Goal: Information Seeking & Learning: Find specific fact

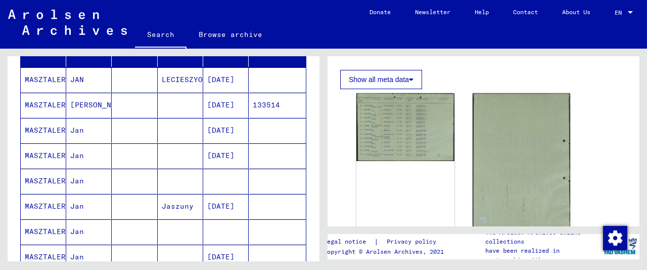
scroll to position [158, 0]
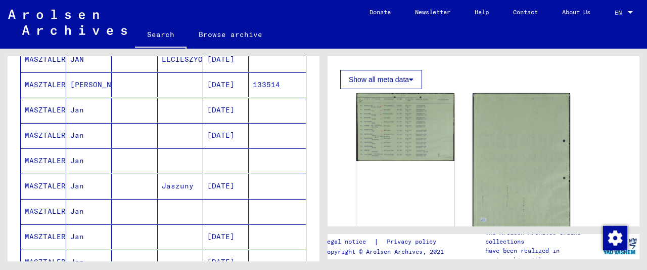
click at [139, 158] on mat-cell at bounding box center [135, 160] width 46 height 25
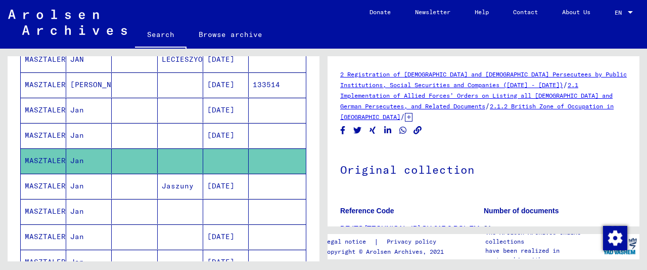
click at [413, 113] on icon at bounding box center [409, 117] width 8 height 9
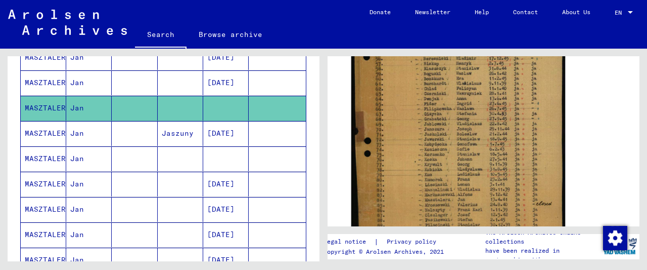
scroll to position [421, 0]
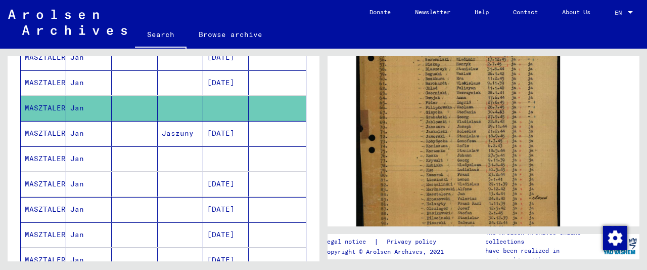
click at [190, 153] on mat-cell at bounding box center [181, 158] width 46 height 25
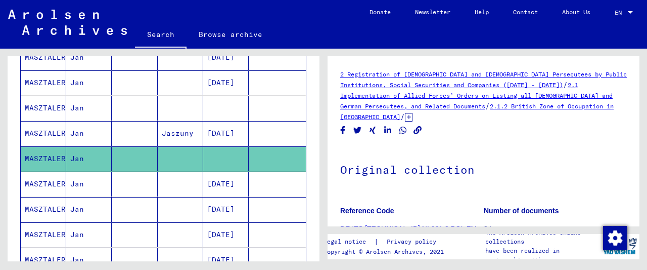
click at [413, 113] on icon at bounding box center [409, 117] width 8 height 9
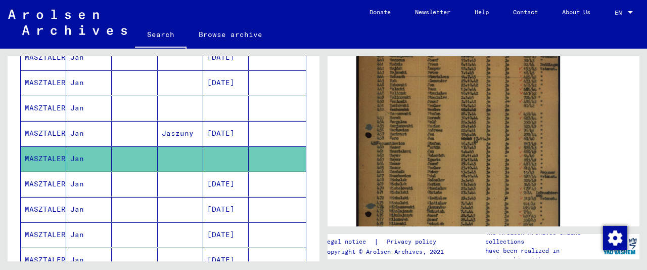
scroll to position [263, 0]
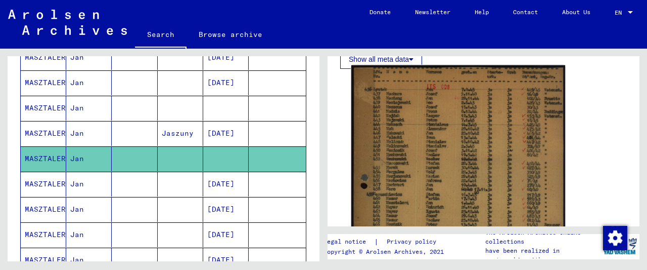
click at [426, 134] on img at bounding box center [459, 224] width 214 height 318
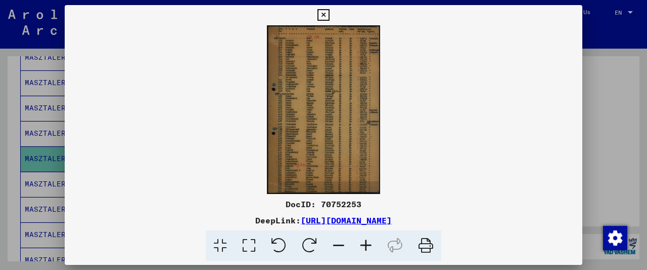
click at [365, 240] on icon at bounding box center [366, 245] width 27 height 31
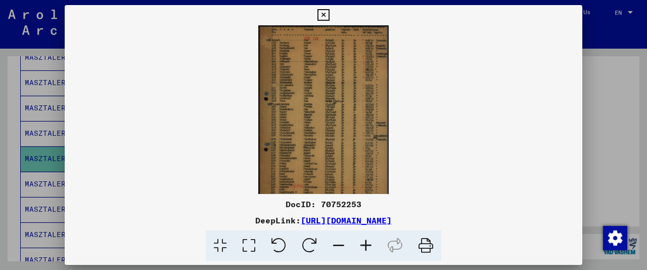
click at [365, 240] on icon at bounding box center [366, 245] width 27 height 31
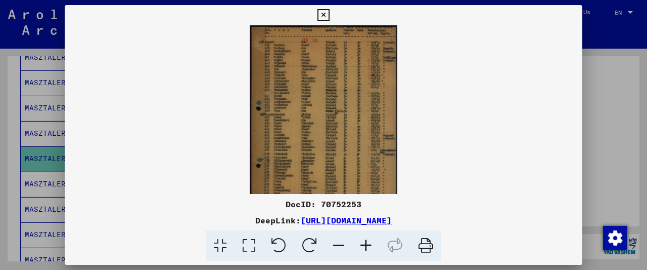
click at [365, 240] on icon at bounding box center [366, 245] width 27 height 31
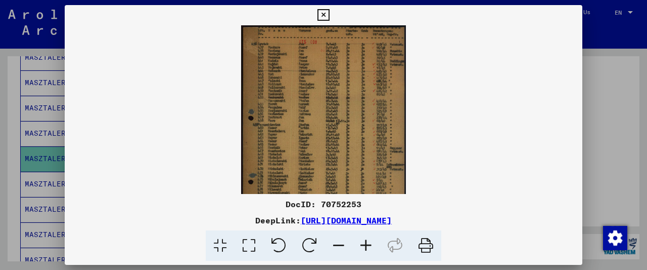
click at [365, 240] on icon at bounding box center [366, 245] width 27 height 31
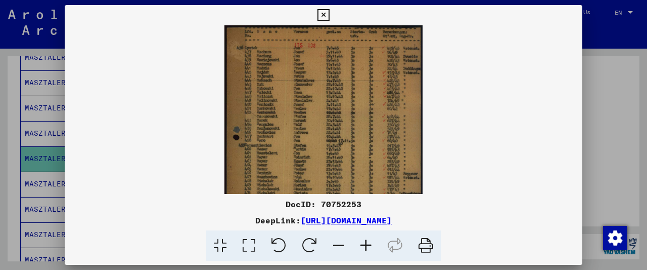
click at [365, 240] on icon at bounding box center [366, 245] width 27 height 31
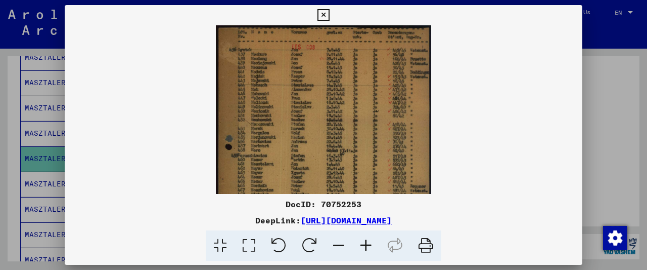
click at [365, 240] on icon at bounding box center [366, 245] width 27 height 31
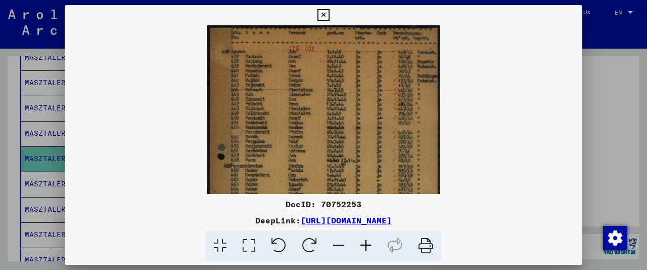
click at [365, 240] on icon at bounding box center [366, 245] width 27 height 31
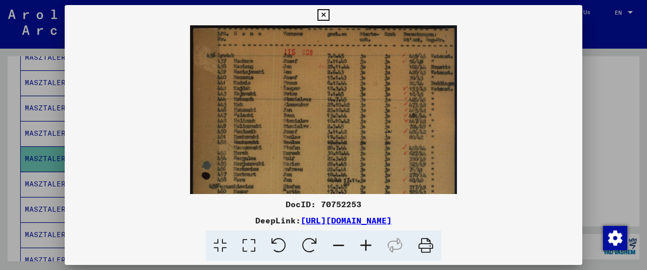
click at [365, 240] on icon at bounding box center [366, 245] width 27 height 31
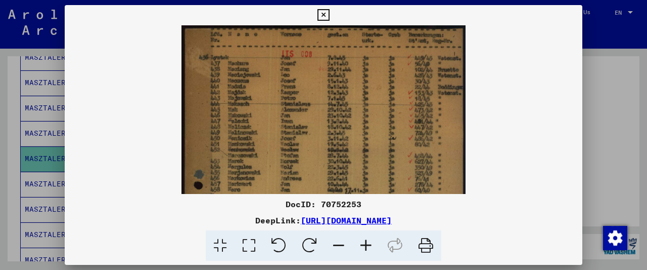
click at [365, 240] on icon at bounding box center [366, 245] width 27 height 31
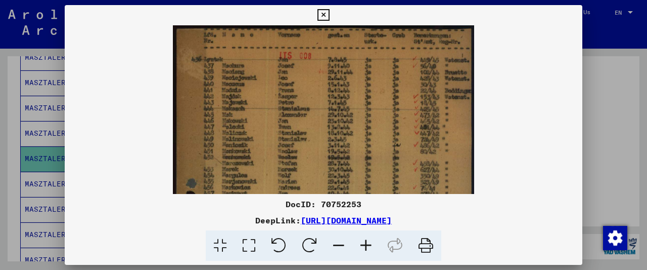
click at [365, 240] on icon at bounding box center [366, 245] width 27 height 31
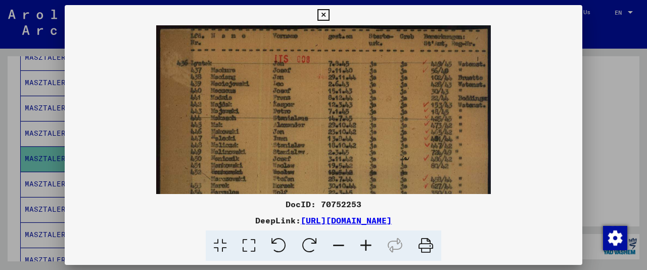
click at [365, 240] on icon at bounding box center [366, 245] width 27 height 31
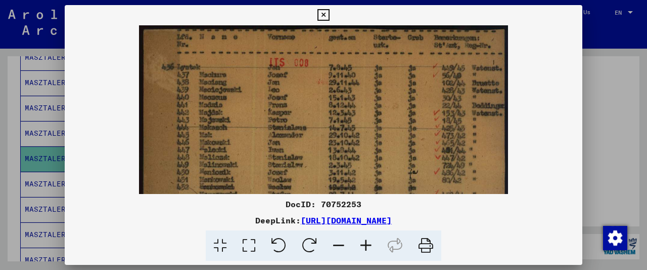
click at [365, 240] on icon at bounding box center [366, 245] width 27 height 31
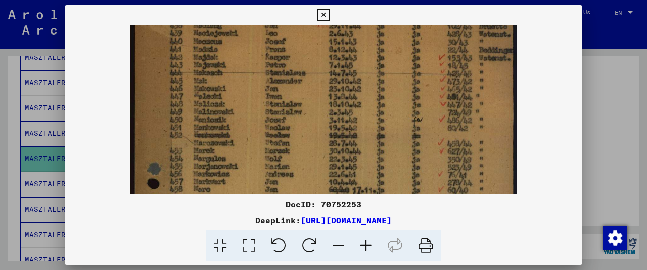
drag, startPoint x: 280, startPoint y: 100, endPoint x: 281, endPoint y: 93, distance: 7.2
click at [281, 93] on img at bounding box center [323, 252] width 386 height 573
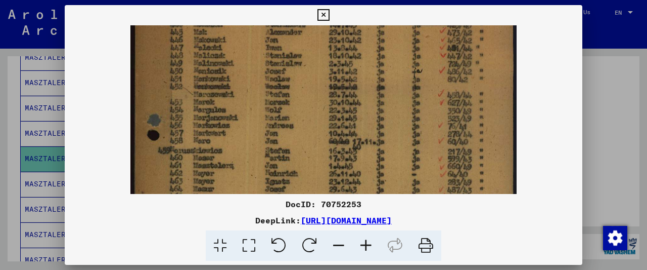
scroll to position [122, 0]
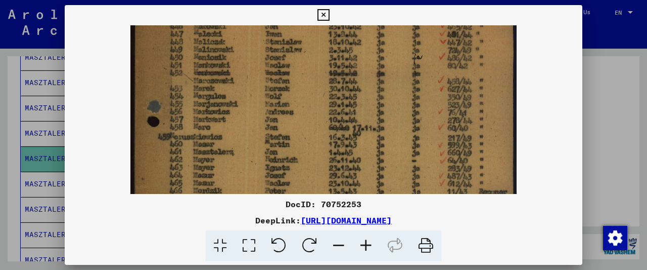
drag, startPoint x: 290, startPoint y: 124, endPoint x: 309, endPoint y: 68, distance: 59.3
click at [309, 69] on img at bounding box center [323, 190] width 386 height 573
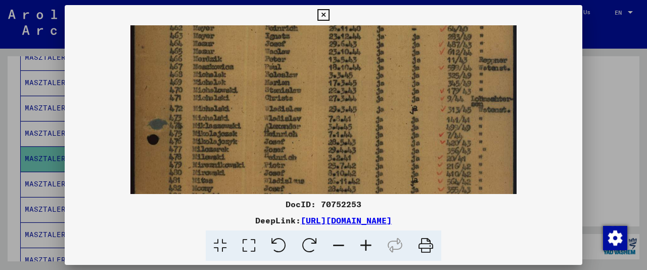
scroll to position [317, 0]
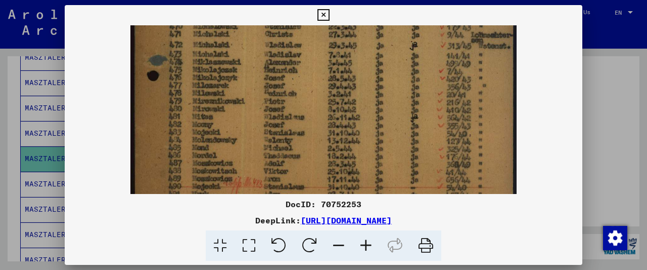
drag, startPoint x: 228, startPoint y: 123, endPoint x: 234, endPoint y: 73, distance: 50.9
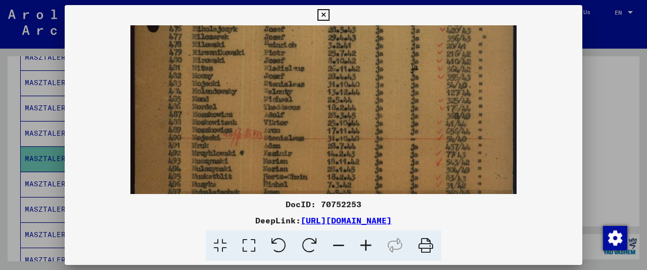
drag, startPoint x: 239, startPoint y: 130, endPoint x: 259, endPoint y: 68, distance: 65.6
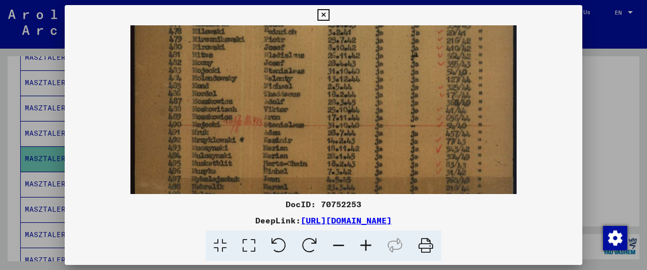
drag, startPoint x: 231, startPoint y: 150, endPoint x: 249, endPoint y: 81, distance: 70.7
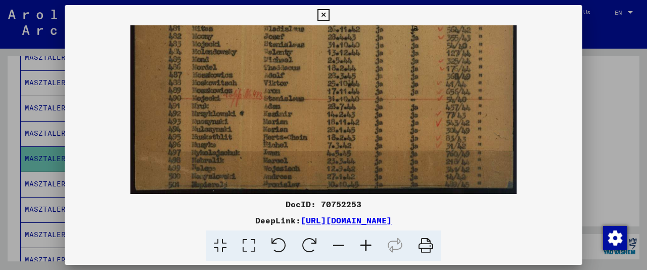
scroll to position [378, 0]
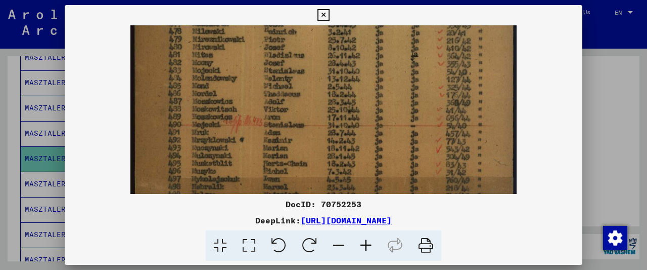
drag, startPoint x: 209, startPoint y: 84, endPoint x: 206, endPoint y: 110, distance: 25.4
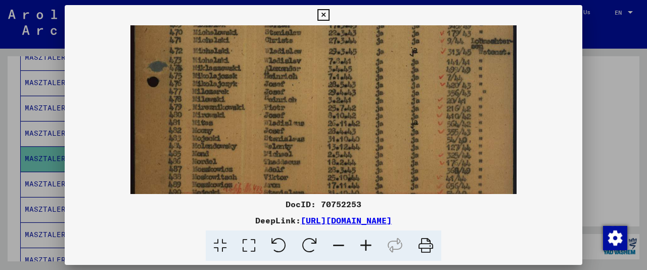
scroll to position [308, 0]
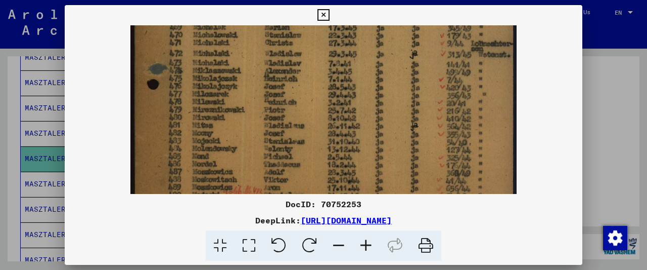
drag, startPoint x: 216, startPoint y: 82, endPoint x: 211, endPoint y: 151, distance: 68.9
click at [211, 151] on img at bounding box center [323, 3] width 386 height 573
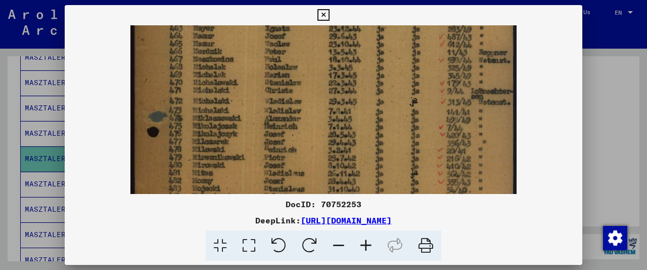
drag, startPoint x: 222, startPoint y: 112, endPoint x: 218, endPoint y: 147, distance: 35.1
click at [218, 147] on img at bounding box center [323, 51] width 386 height 573
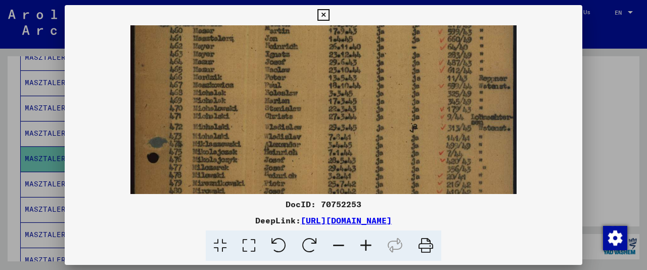
drag, startPoint x: 217, startPoint y: 109, endPoint x: 217, endPoint y: 125, distance: 15.7
click at [217, 125] on img at bounding box center [323, 77] width 386 height 573
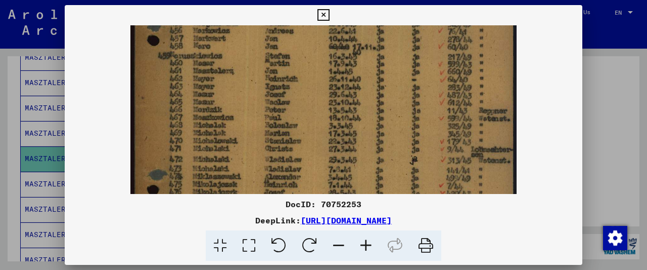
drag, startPoint x: 215, startPoint y: 87, endPoint x: 215, endPoint y: 122, distance: 34.4
click at [215, 122] on img at bounding box center [323, 109] width 386 height 573
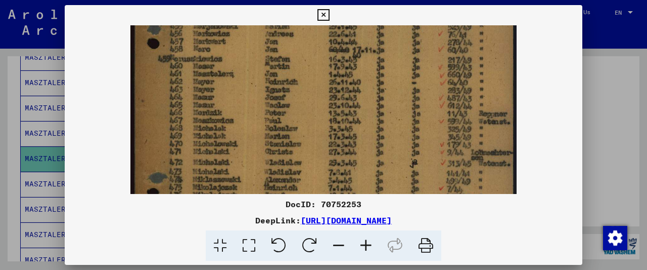
scroll to position [202, 0]
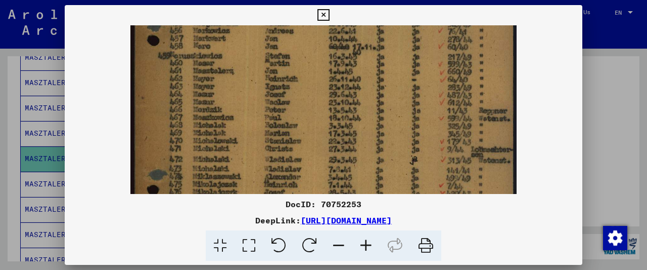
drag, startPoint x: 338, startPoint y: 92, endPoint x: 289, endPoint y: 87, distance: 49.3
click at [289, 87] on img at bounding box center [323, 109] width 386 height 573
click at [329, 15] on icon at bounding box center [324, 15] width 12 height 12
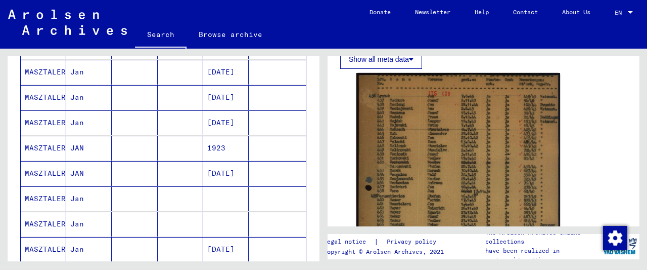
scroll to position [368, 0]
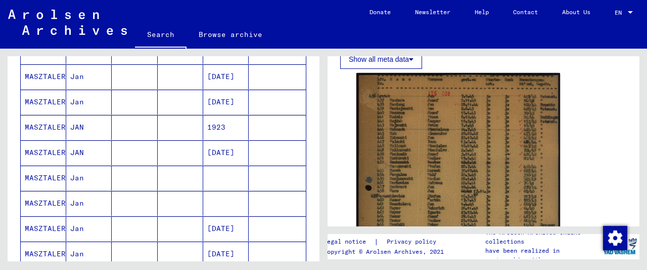
click at [212, 165] on mat-cell at bounding box center [226, 177] width 46 height 25
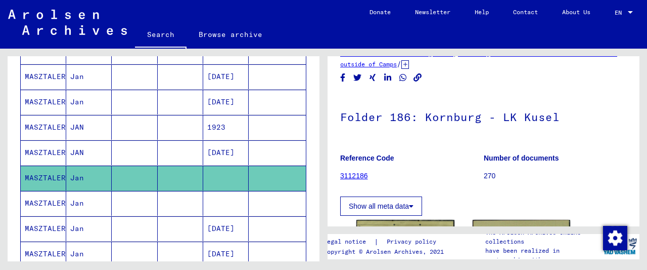
scroll to position [158, 0]
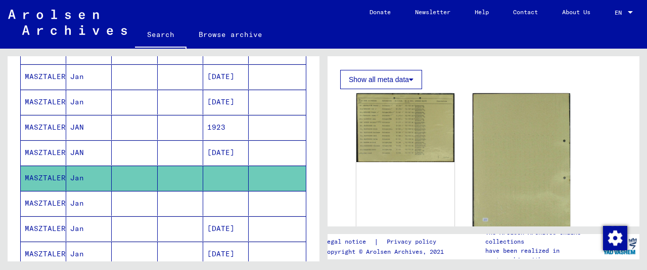
click at [219, 200] on mat-cell at bounding box center [226, 203] width 46 height 25
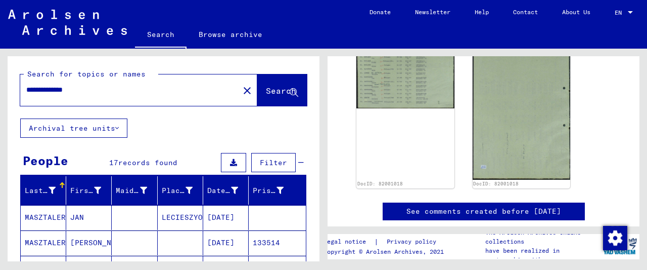
drag, startPoint x: 69, startPoint y: 90, endPoint x: -45, endPoint y: 84, distance: 114.4
click at [26, 84] on input "**********" at bounding box center [129, 89] width 207 height 11
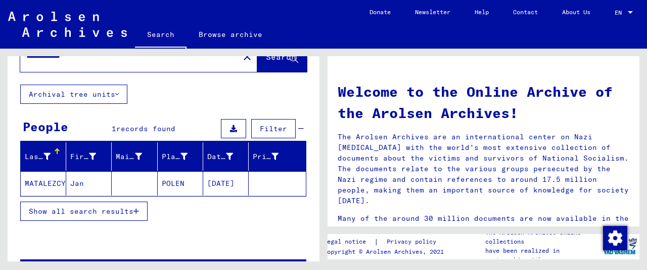
scroll to position [53, 0]
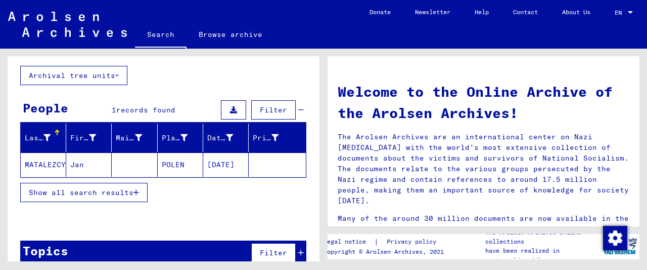
click at [171, 166] on mat-cell "POLEN" at bounding box center [181, 164] width 46 height 24
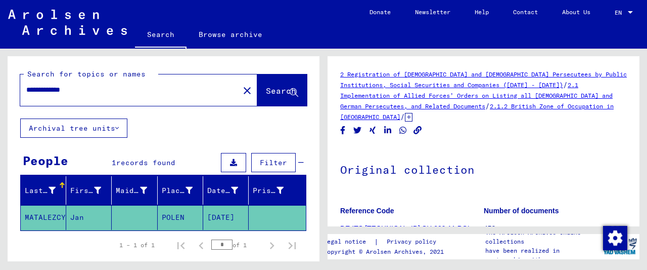
drag, startPoint x: 76, startPoint y: 92, endPoint x: 1, endPoint y: 87, distance: 75.5
click at [26, 87] on input "**********" at bounding box center [129, 89] width 207 height 11
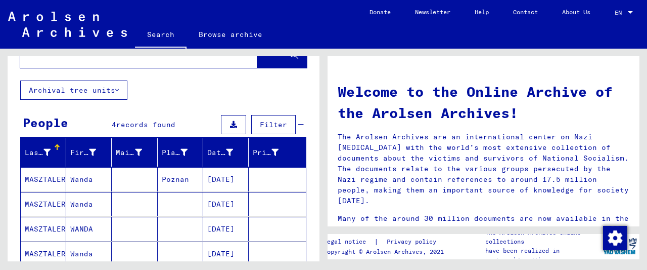
scroll to position [53, 0]
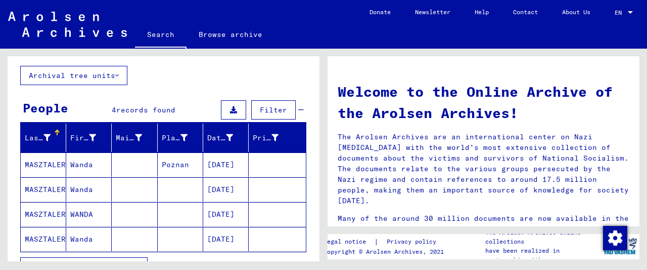
click at [182, 164] on mat-cell "Poznan" at bounding box center [181, 164] width 46 height 24
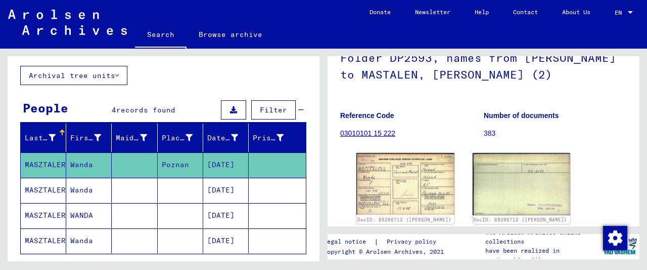
scroll to position [107, 0]
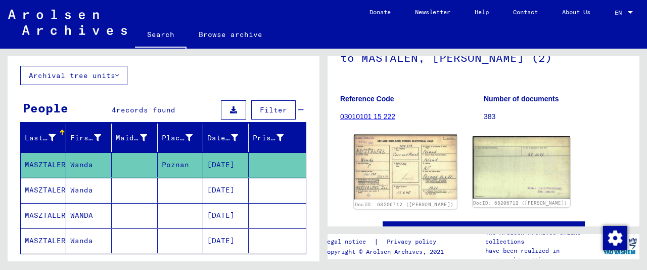
click at [425, 156] on img at bounding box center [405, 167] width 103 height 65
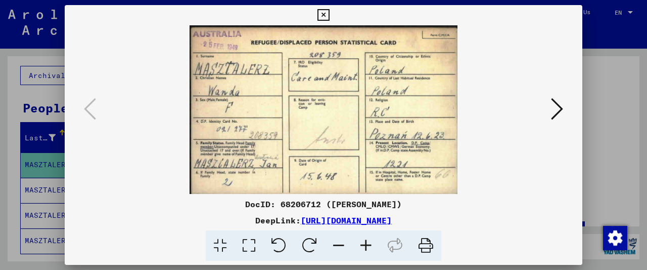
click at [369, 242] on icon at bounding box center [366, 245] width 27 height 31
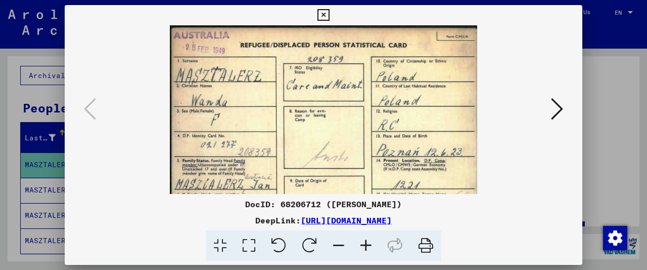
click at [369, 242] on icon at bounding box center [366, 245] width 27 height 31
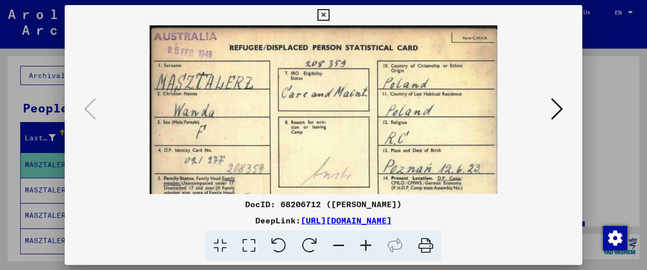
click at [369, 242] on icon at bounding box center [366, 245] width 27 height 31
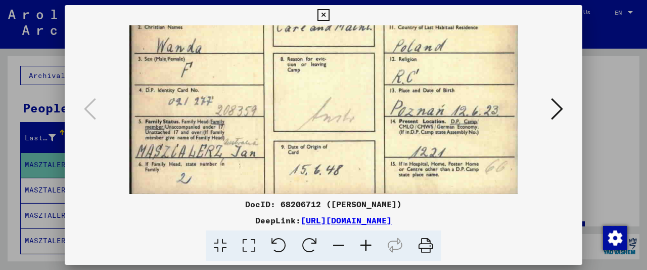
scroll to position [76, 0]
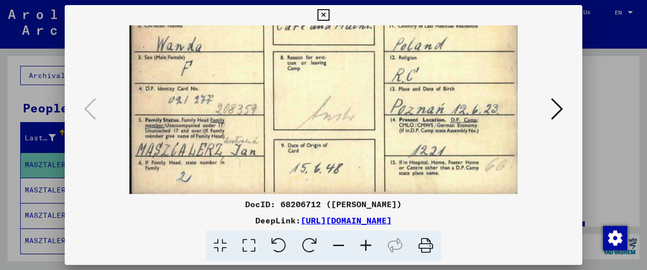
drag, startPoint x: 340, startPoint y: 147, endPoint x: 342, endPoint y: 59, distance: 88.0
click at [342, 59] on img at bounding box center [323, 71] width 388 height 244
click at [558, 110] on icon at bounding box center [557, 109] width 12 height 24
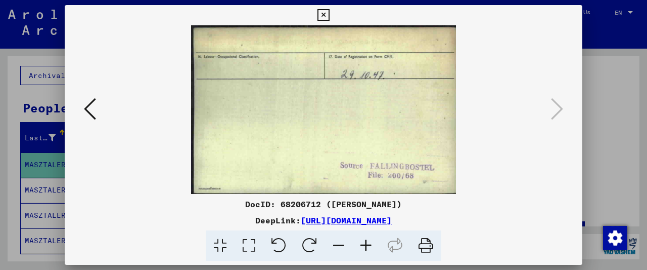
scroll to position [0, 0]
click at [329, 13] on icon at bounding box center [324, 15] width 12 height 12
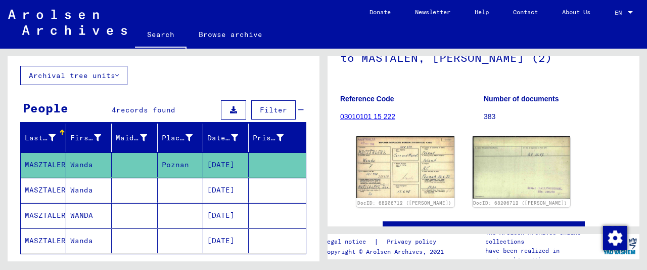
click at [229, 194] on mat-cell "[DATE]" at bounding box center [226, 190] width 46 height 25
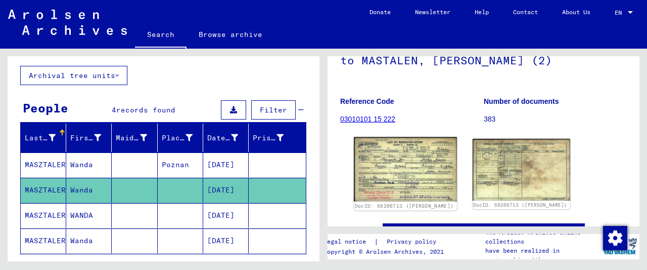
scroll to position [107, 0]
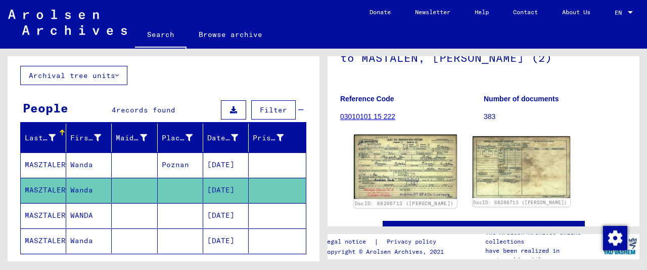
click at [413, 157] on img at bounding box center [405, 167] width 103 height 64
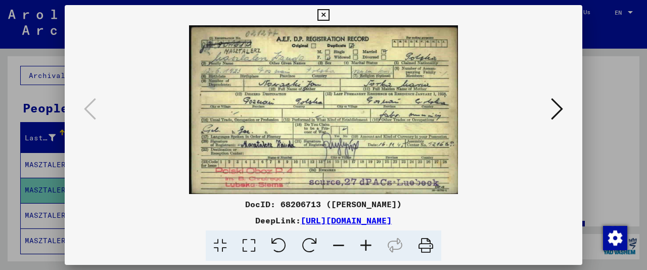
click at [548, 110] on img at bounding box center [323, 109] width 449 height 168
click at [329, 14] on icon at bounding box center [324, 15] width 12 height 12
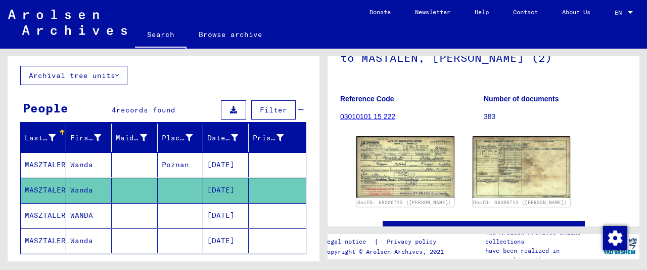
click at [151, 220] on mat-cell at bounding box center [135, 215] width 46 height 25
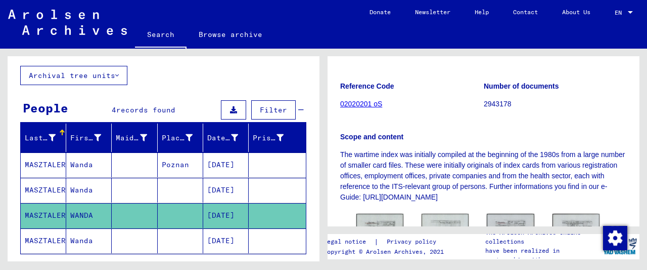
scroll to position [210, 0]
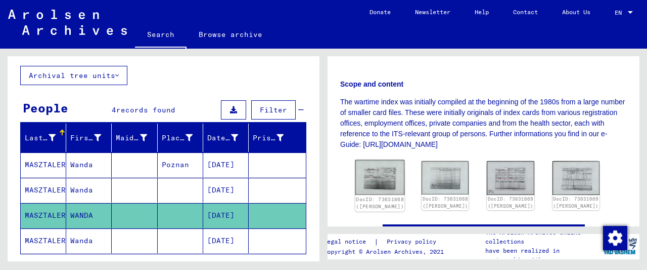
click at [385, 170] on img at bounding box center [381, 177] width 50 height 35
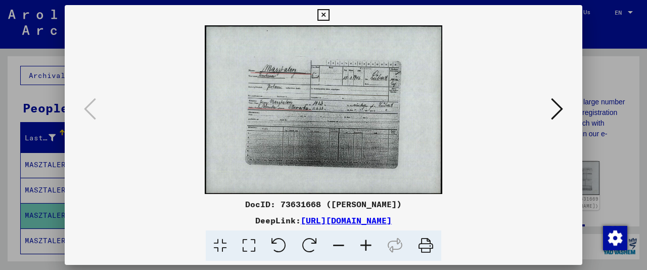
click at [329, 21] on icon at bounding box center [324, 15] width 12 height 12
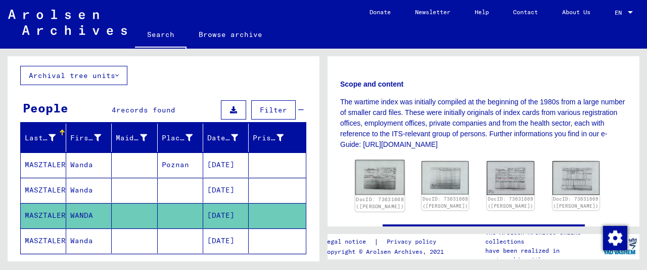
click at [382, 178] on img at bounding box center [381, 177] width 50 height 35
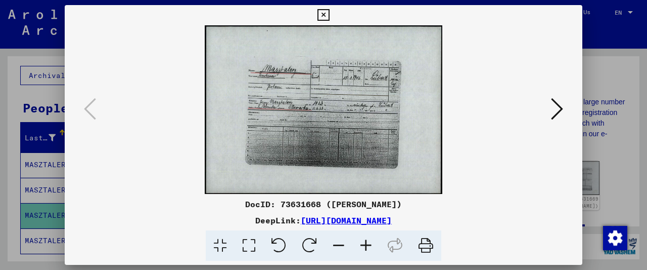
click at [371, 244] on icon at bounding box center [366, 245] width 27 height 31
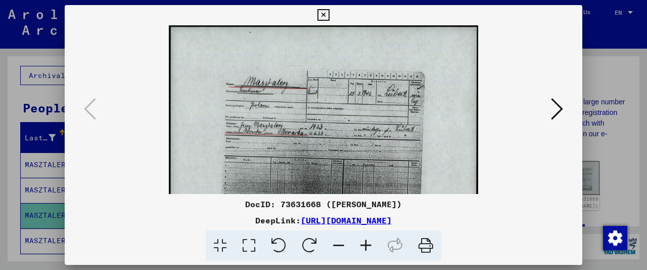
click at [371, 244] on icon at bounding box center [366, 245] width 27 height 31
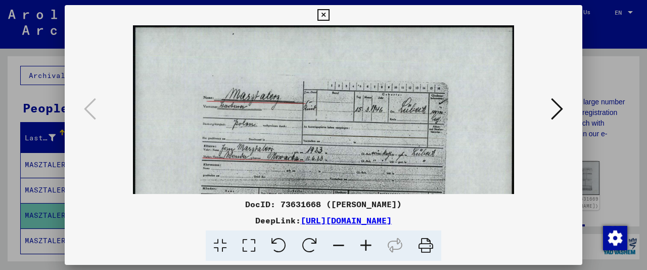
click at [329, 18] on icon at bounding box center [324, 15] width 12 height 12
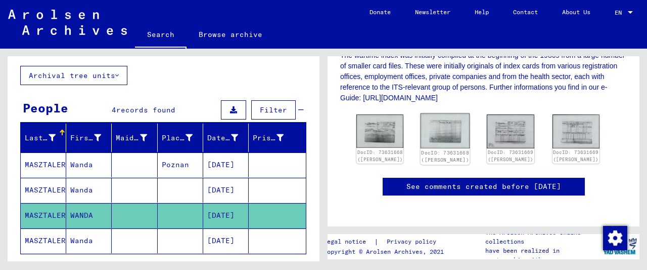
scroll to position [263, 0]
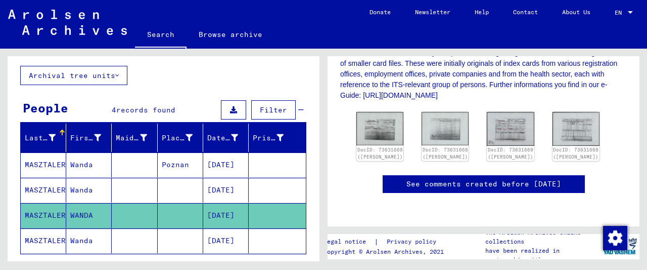
click at [211, 234] on mat-cell "[DATE]" at bounding box center [226, 240] width 46 height 25
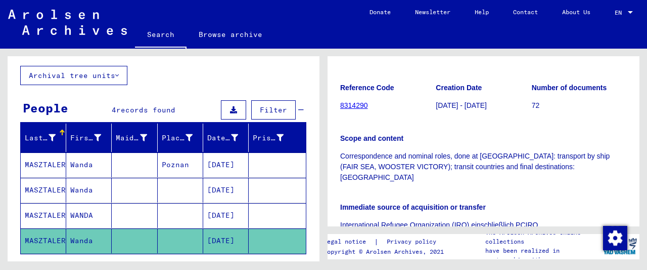
scroll to position [210, 0]
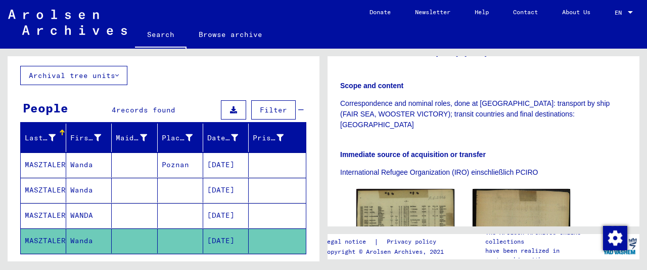
click at [222, 163] on mat-cell "[DATE]" at bounding box center [226, 164] width 46 height 25
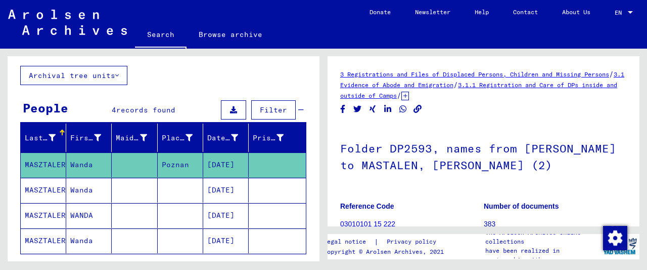
scroll to position [169, 0]
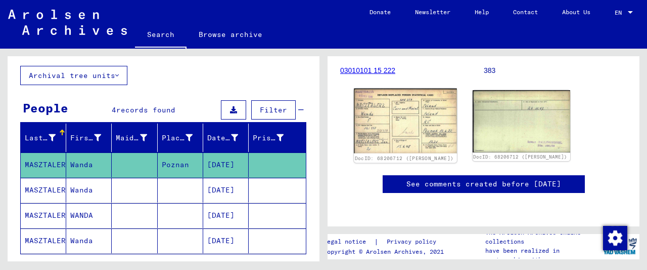
click at [418, 112] on img at bounding box center [405, 121] width 103 height 65
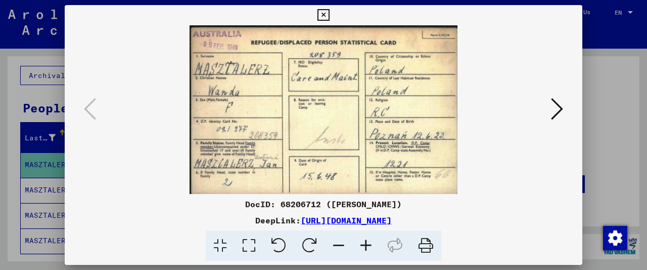
drag, startPoint x: 312, startPoint y: 206, endPoint x: 272, endPoint y: 201, distance: 40.3
click at [272, 201] on div "DocID: 68206712 ([PERSON_NAME])" at bounding box center [324, 204] width 518 height 12
copy div "68206712"
click at [329, 14] on icon at bounding box center [324, 15] width 12 height 12
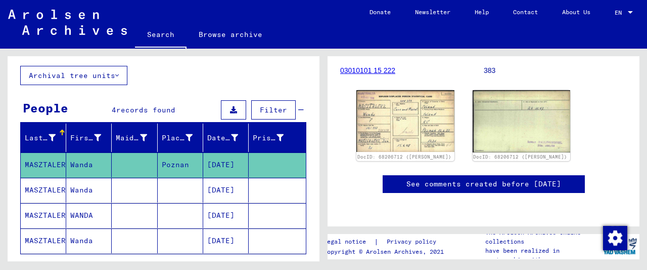
click at [198, 188] on mat-cell at bounding box center [181, 190] width 46 height 25
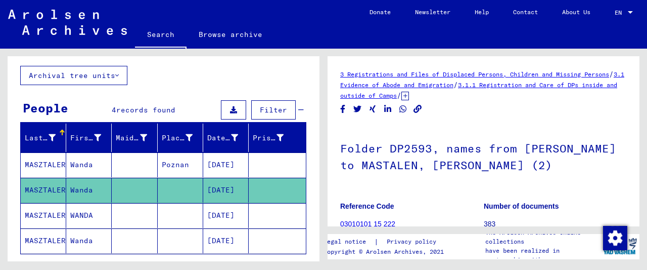
scroll to position [169, 0]
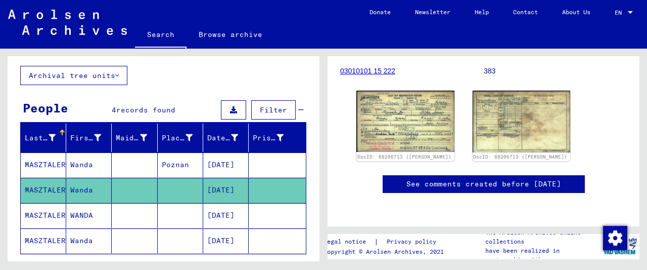
click at [178, 214] on mat-cell at bounding box center [181, 215] width 46 height 25
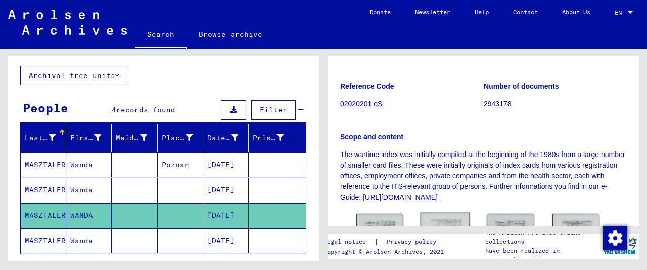
scroll to position [263, 0]
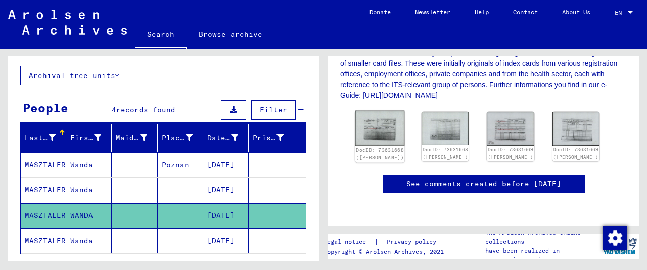
click at [385, 131] on img at bounding box center [381, 128] width 50 height 35
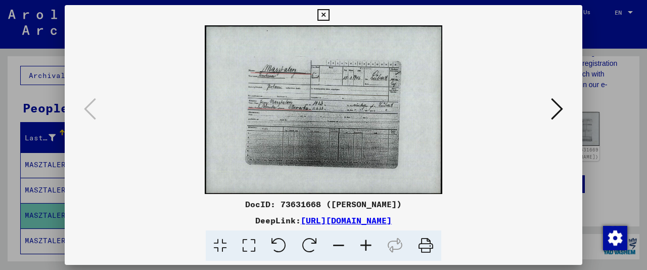
drag, startPoint x: 314, startPoint y: 204, endPoint x: 276, endPoint y: 206, distance: 38.0
click at [276, 206] on div "DocID: 73631668 ([PERSON_NAME])" at bounding box center [324, 204] width 518 height 12
copy div "73631668"
click at [329, 16] on icon at bounding box center [324, 15] width 12 height 12
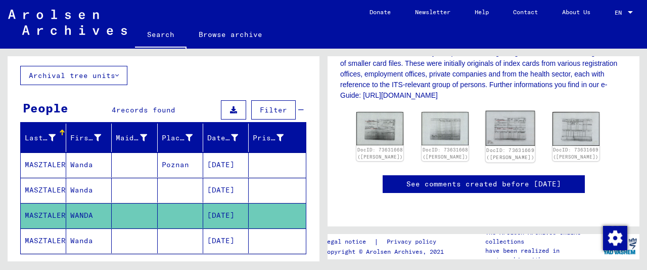
click at [509, 130] on img at bounding box center [511, 128] width 50 height 35
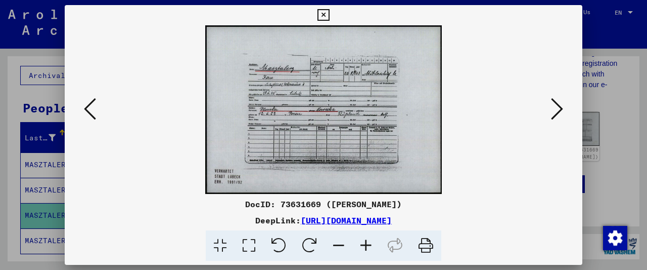
click at [329, 15] on icon at bounding box center [324, 15] width 12 height 12
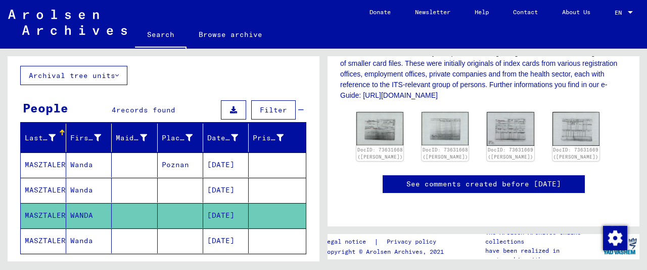
click at [134, 239] on mat-cell at bounding box center [135, 240] width 46 height 25
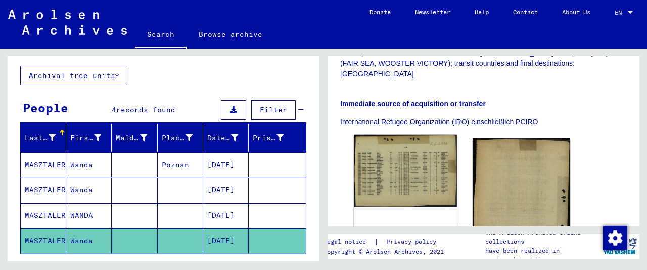
scroll to position [263, 0]
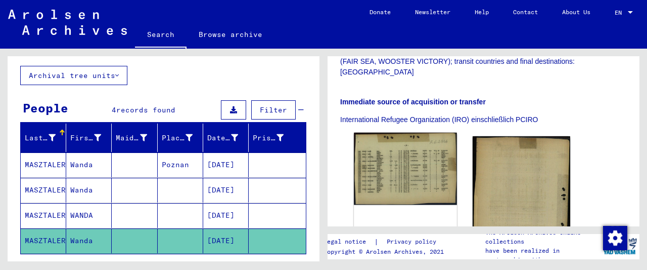
click at [406, 150] on img at bounding box center [405, 169] width 103 height 72
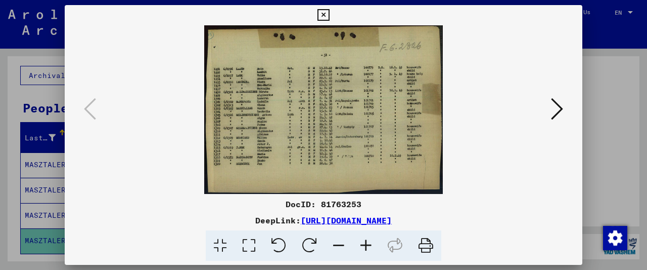
click at [373, 247] on icon at bounding box center [366, 245] width 27 height 31
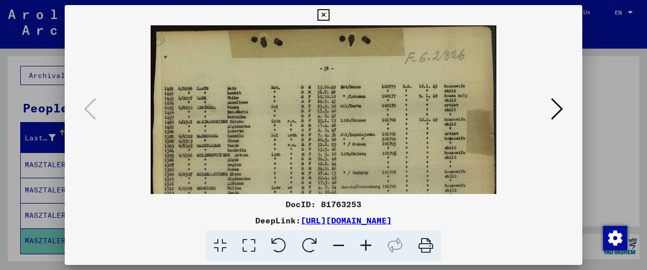
click at [373, 247] on icon at bounding box center [366, 245] width 27 height 31
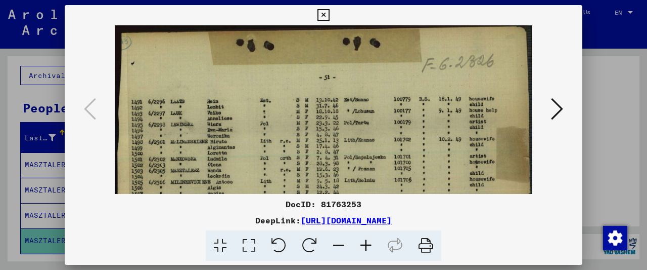
click at [373, 247] on icon at bounding box center [366, 245] width 27 height 31
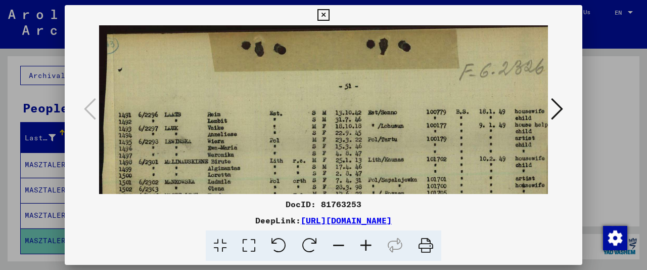
click at [373, 247] on icon at bounding box center [366, 245] width 27 height 31
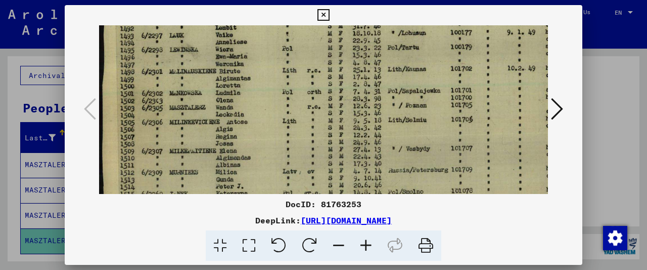
drag, startPoint x: 206, startPoint y: 167, endPoint x: 216, endPoint y: 67, distance: 100.2
click at [216, 67] on img at bounding box center [362, 110] width 526 height 371
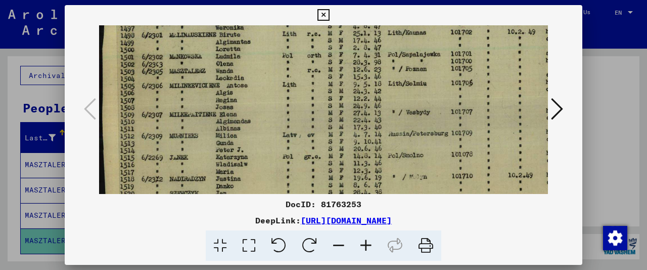
drag, startPoint x: 220, startPoint y: 159, endPoint x: 228, endPoint y: 123, distance: 37.2
click at [228, 123] on img at bounding box center [362, 74] width 526 height 371
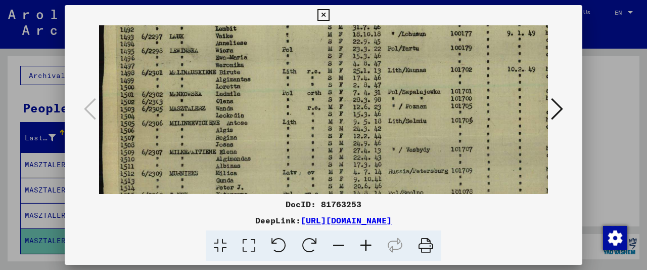
scroll to position [91, 0]
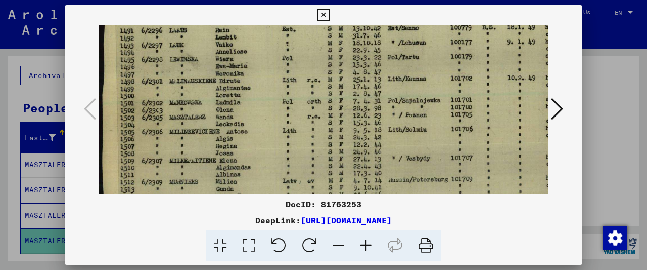
drag, startPoint x: 227, startPoint y: 100, endPoint x: 233, endPoint y: 140, distance: 41.0
click at [233, 140] on img at bounding box center [362, 120] width 526 height 371
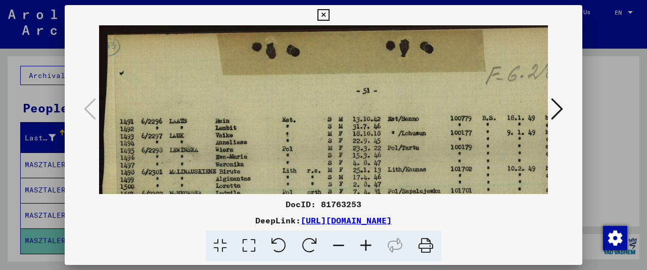
drag, startPoint x: 400, startPoint y: 101, endPoint x: 411, endPoint y: 209, distance: 109.4
click at [411, 209] on div "DocID: 81763253 DeepLink: [URL][DOMAIN_NAME]" at bounding box center [324, 133] width 518 height 256
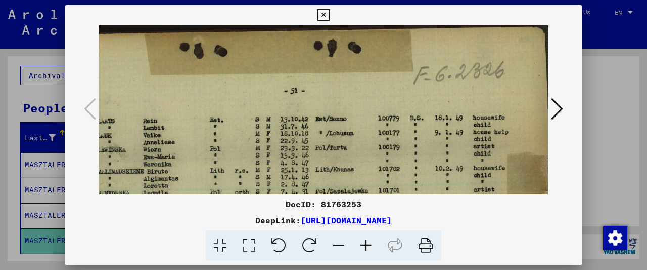
drag, startPoint x: 447, startPoint y: 106, endPoint x: 283, endPoint y: 113, distance: 164.0
click at [283, 113] on img at bounding box center [290, 210] width 526 height 371
click at [329, 15] on icon at bounding box center [324, 15] width 12 height 12
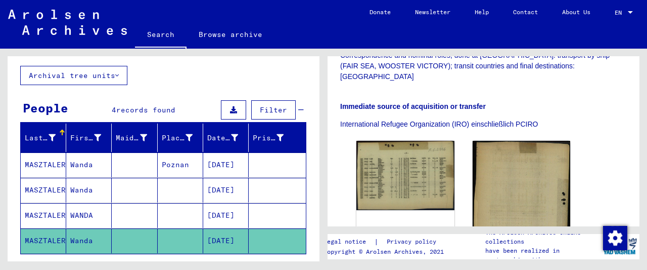
scroll to position [263, 0]
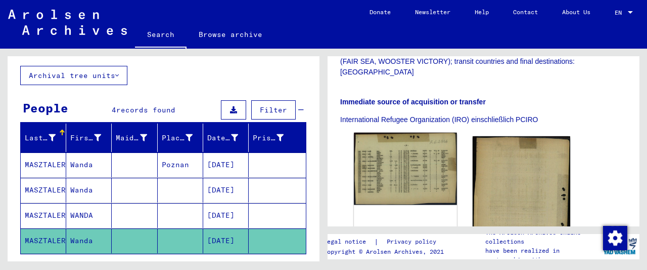
click at [428, 151] on img at bounding box center [405, 169] width 103 height 72
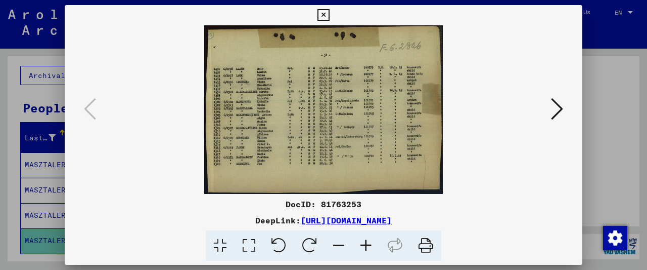
click at [365, 242] on icon at bounding box center [366, 245] width 27 height 31
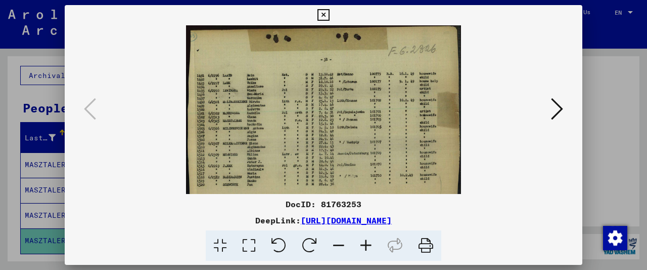
click at [365, 242] on icon at bounding box center [366, 245] width 27 height 31
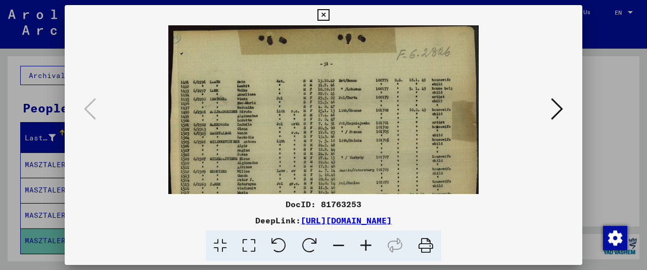
click at [365, 242] on icon at bounding box center [366, 245] width 27 height 31
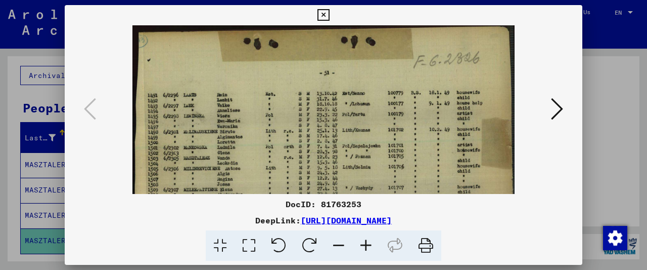
click at [365, 242] on icon at bounding box center [366, 245] width 27 height 31
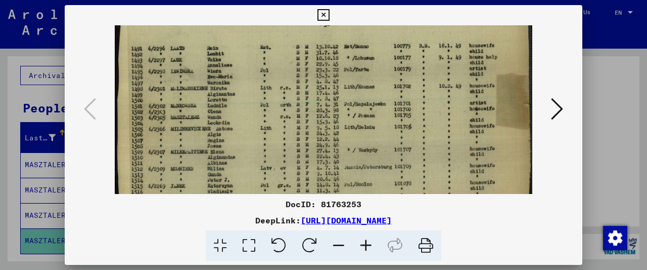
scroll to position [58, 0]
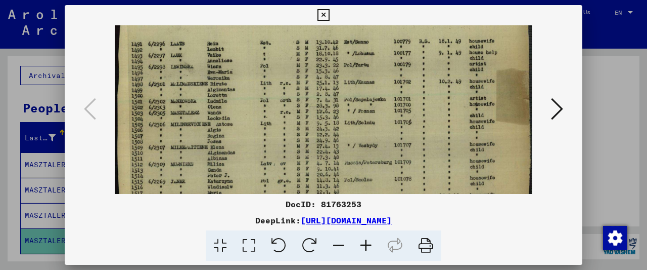
drag, startPoint x: 225, startPoint y: 153, endPoint x: 233, endPoint y: 96, distance: 57.7
click at [233, 96] on img at bounding box center [324, 115] width 418 height 295
click at [329, 13] on icon at bounding box center [324, 15] width 12 height 12
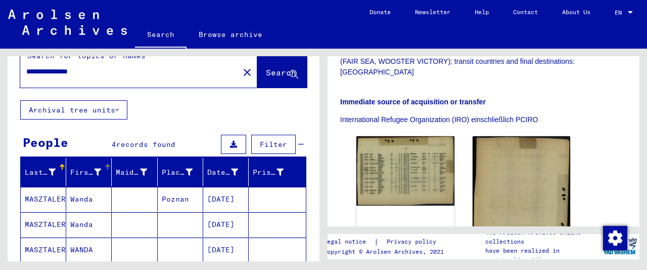
scroll to position [0, 0]
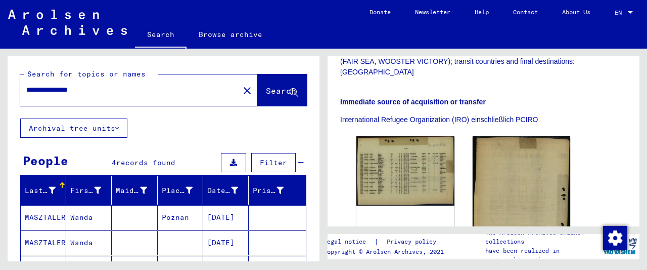
drag, startPoint x: 115, startPoint y: 90, endPoint x: 76, endPoint y: 87, distance: 39.0
click at [76, 87] on input "**********" at bounding box center [129, 89] width 207 height 11
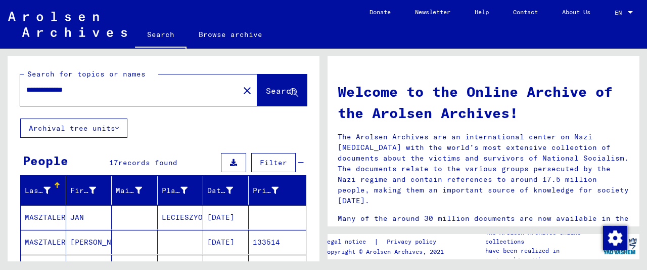
drag, startPoint x: 107, startPoint y: 93, endPoint x: 75, endPoint y: 93, distance: 31.4
click at [75, 93] on input "**********" at bounding box center [126, 89] width 201 height 11
type input "**********"
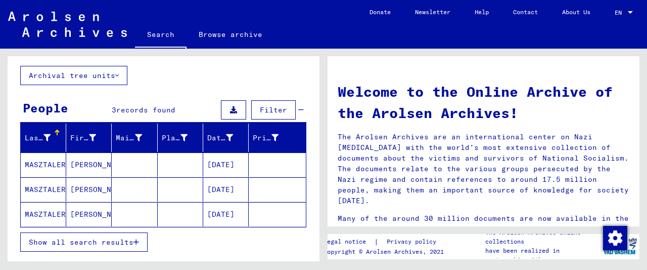
click at [150, 165] on mat-cell at bounding box center [135, 164] width 46 height 24
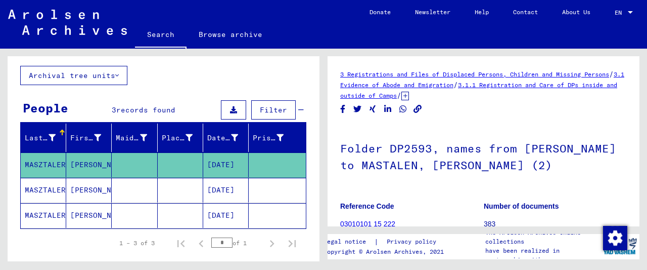
click at [229, 180] on mat-cell "[DATE]" at bounding box center [226, 190] width 46 height 25
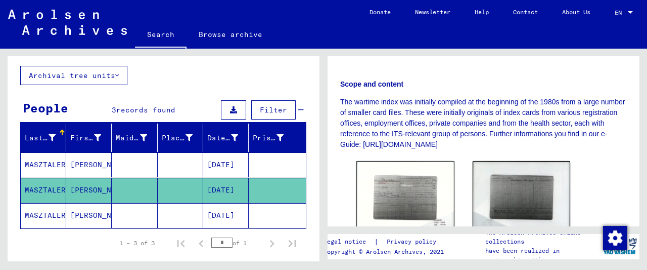
scroll to position [316, 0]
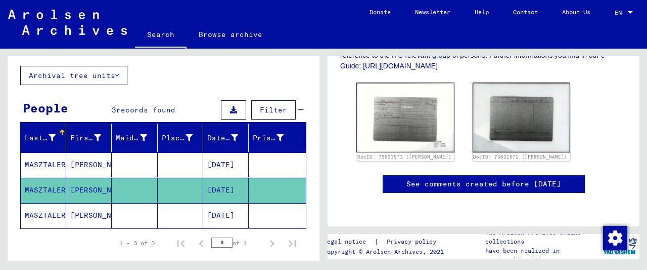
click at [218, 208] on mat-cell "[DATE]" at bounding box center [226, 215] width 46 height 25
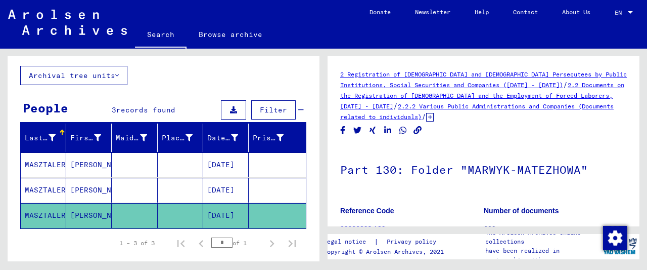
click at [434, 117] on icon at bounding box center [430, 117] width 8 height 9
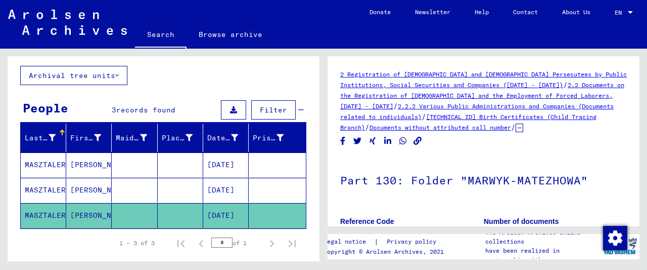
scroll to position [53, 0]
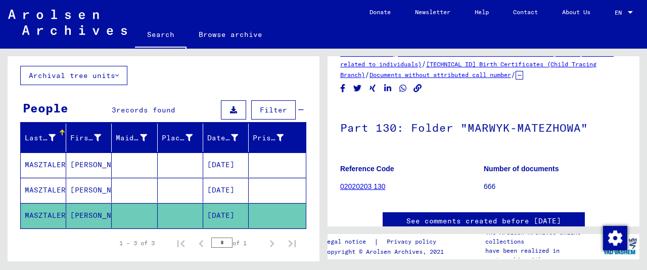
click at [397, 128] on h1 "Part 130: Folder "MARWYK-MATEZHOWA"" at bounding box center [483, 126] width 287 height 45
